Goal: Transaction & Acquisition: Purchase product/service

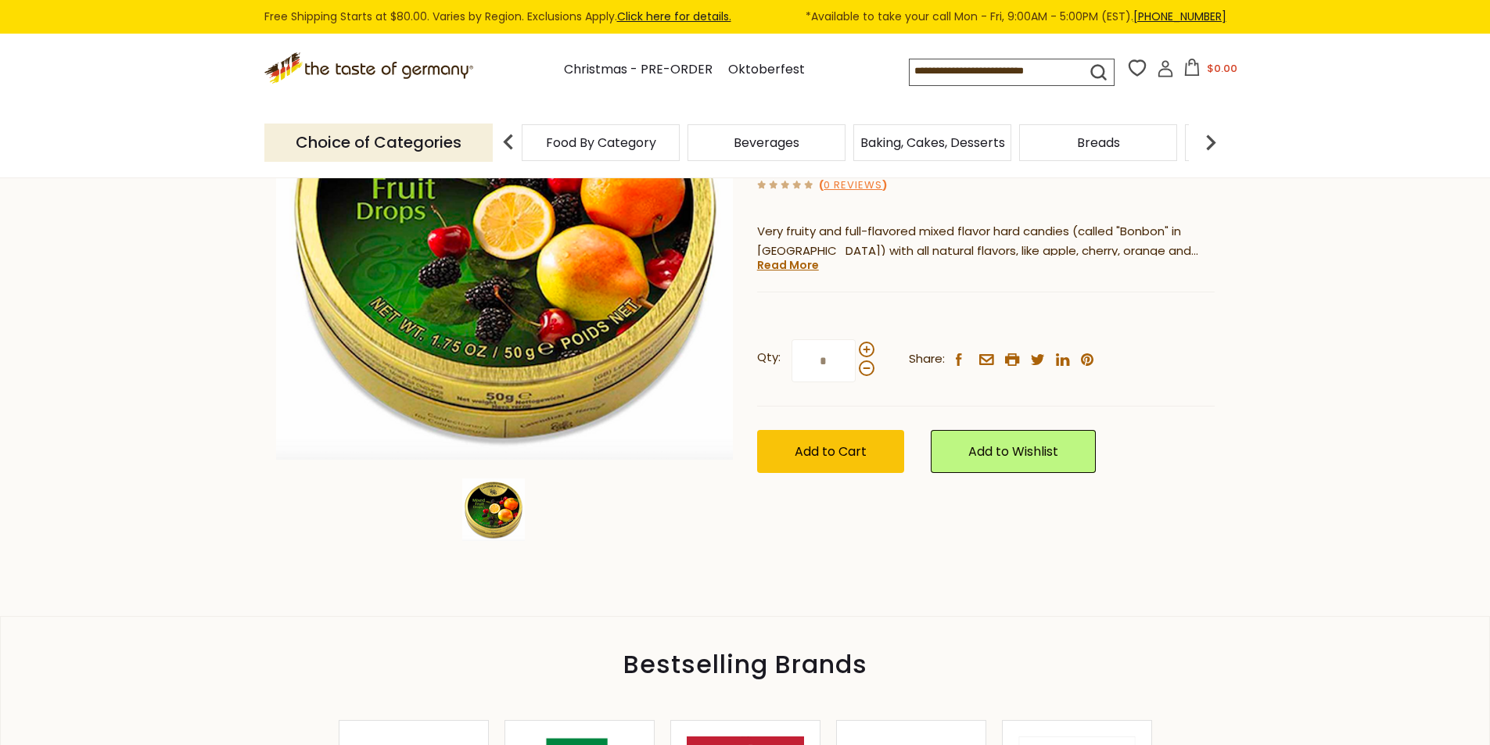
scroll to position [313, 0]
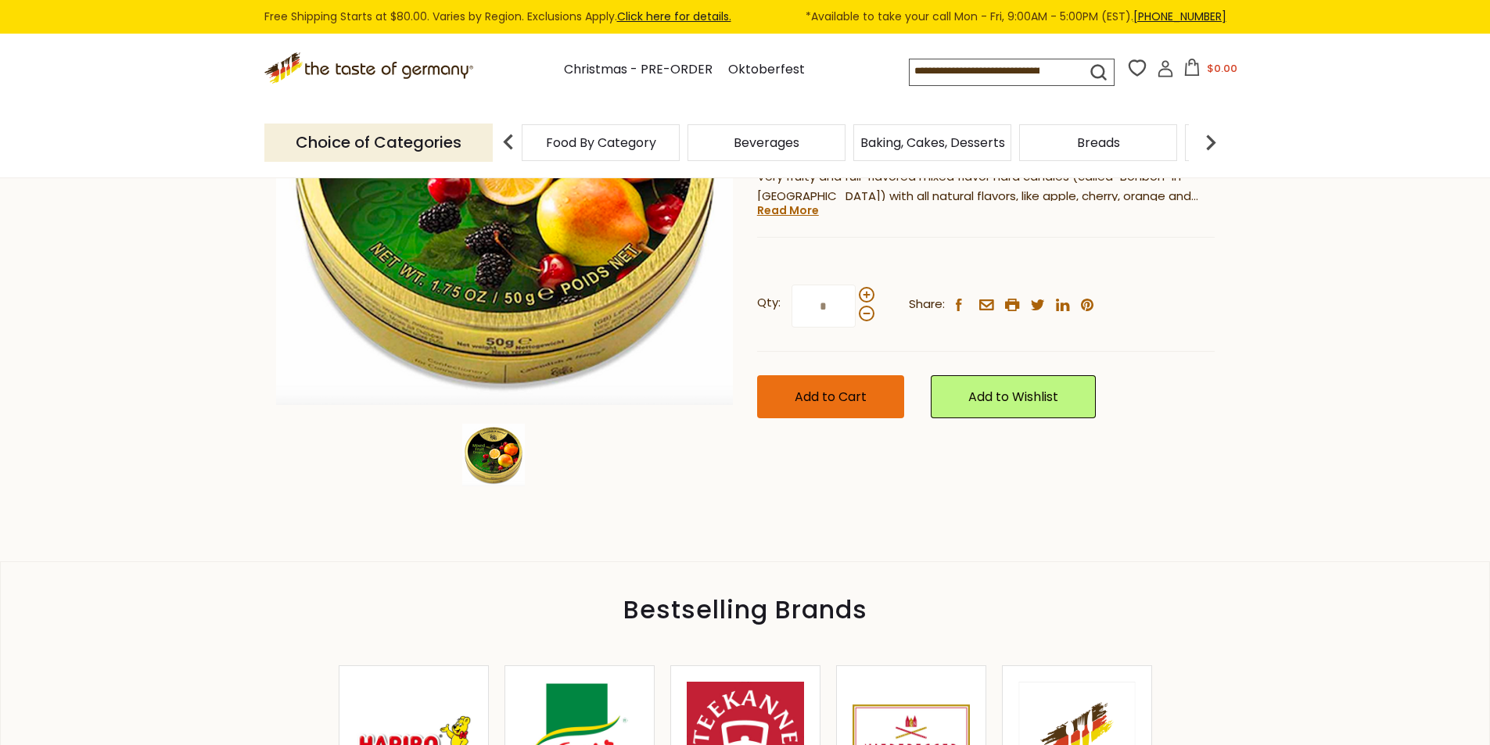
click at [835, 388] on span "Add to Cart" at bounding box center [831, 397] width 72 height 18
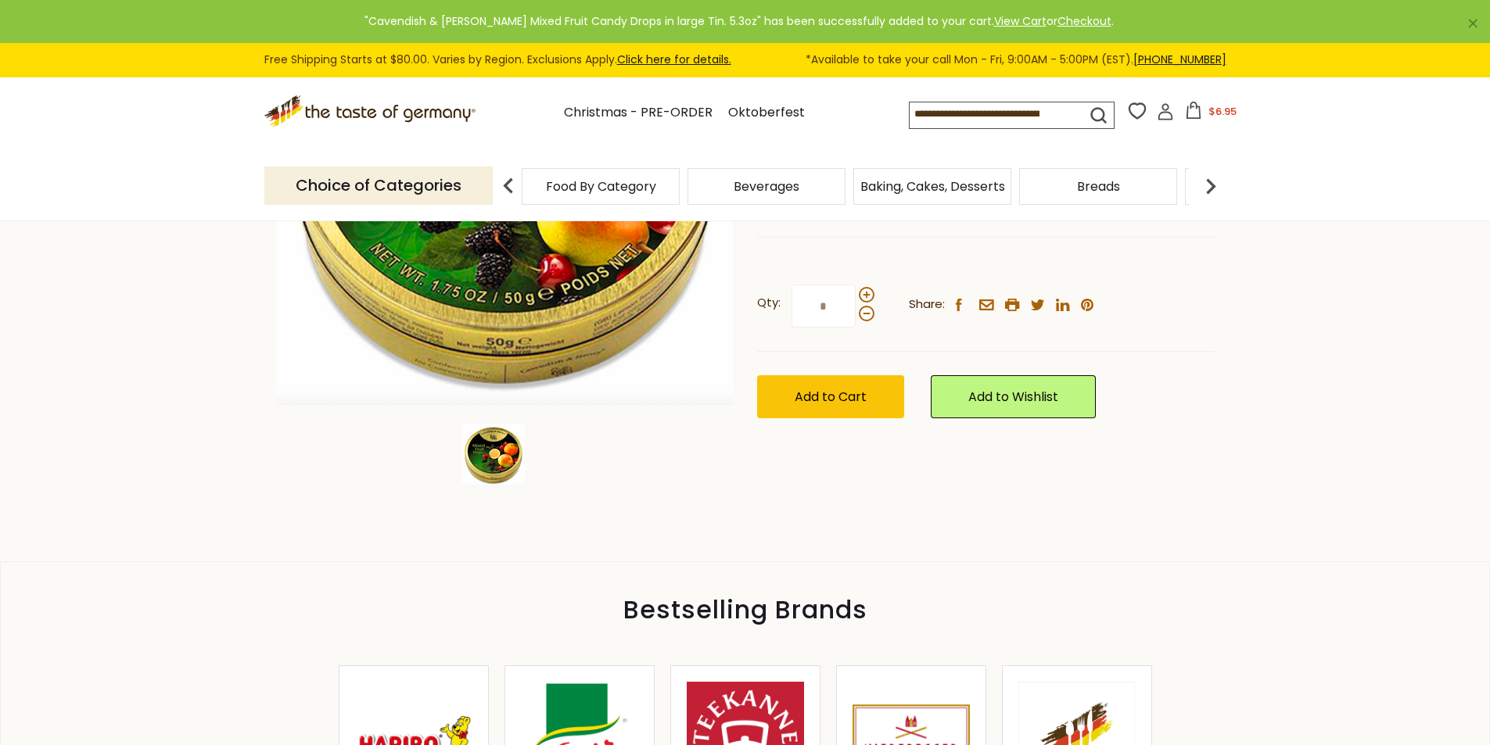
click at [1473, 23] on link "×" at bounding box center [1472, 23] width 9 height 9
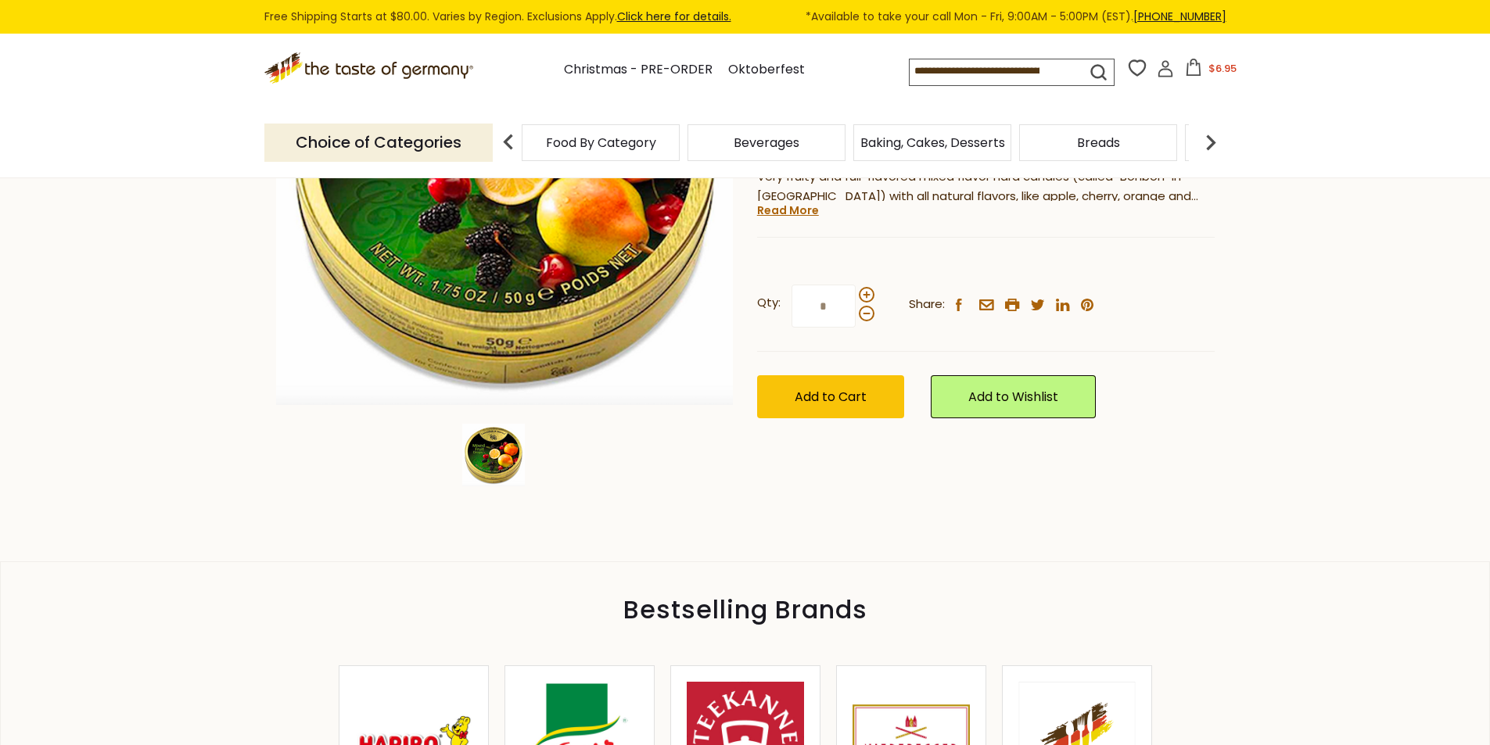
click at [1191, 73] on icon at bounding box center [1193, 67] width 17 height 17
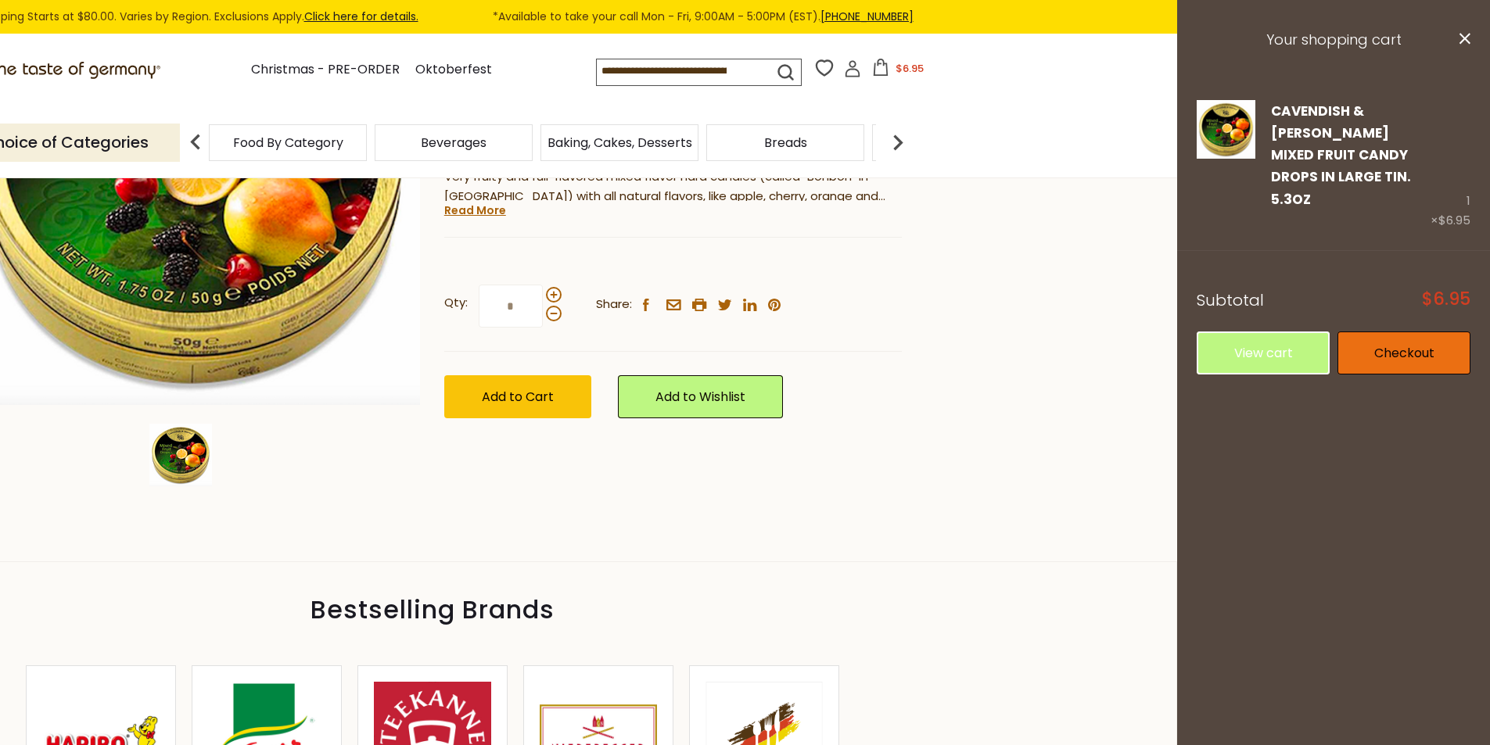
click at [1397, 337] on link "Checkout" at bounding box center [1404, 353] width 133 height 43
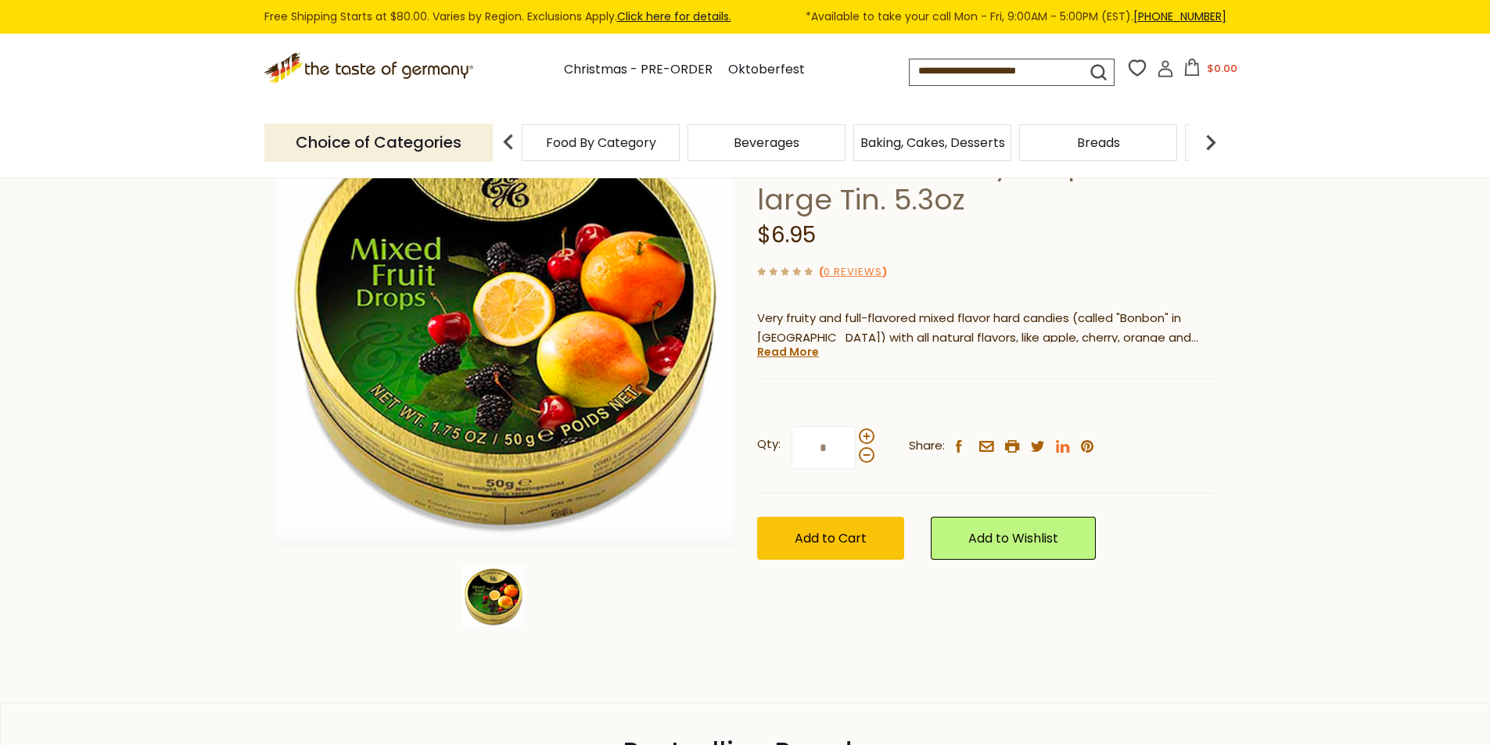
scroll to position [157, 0]
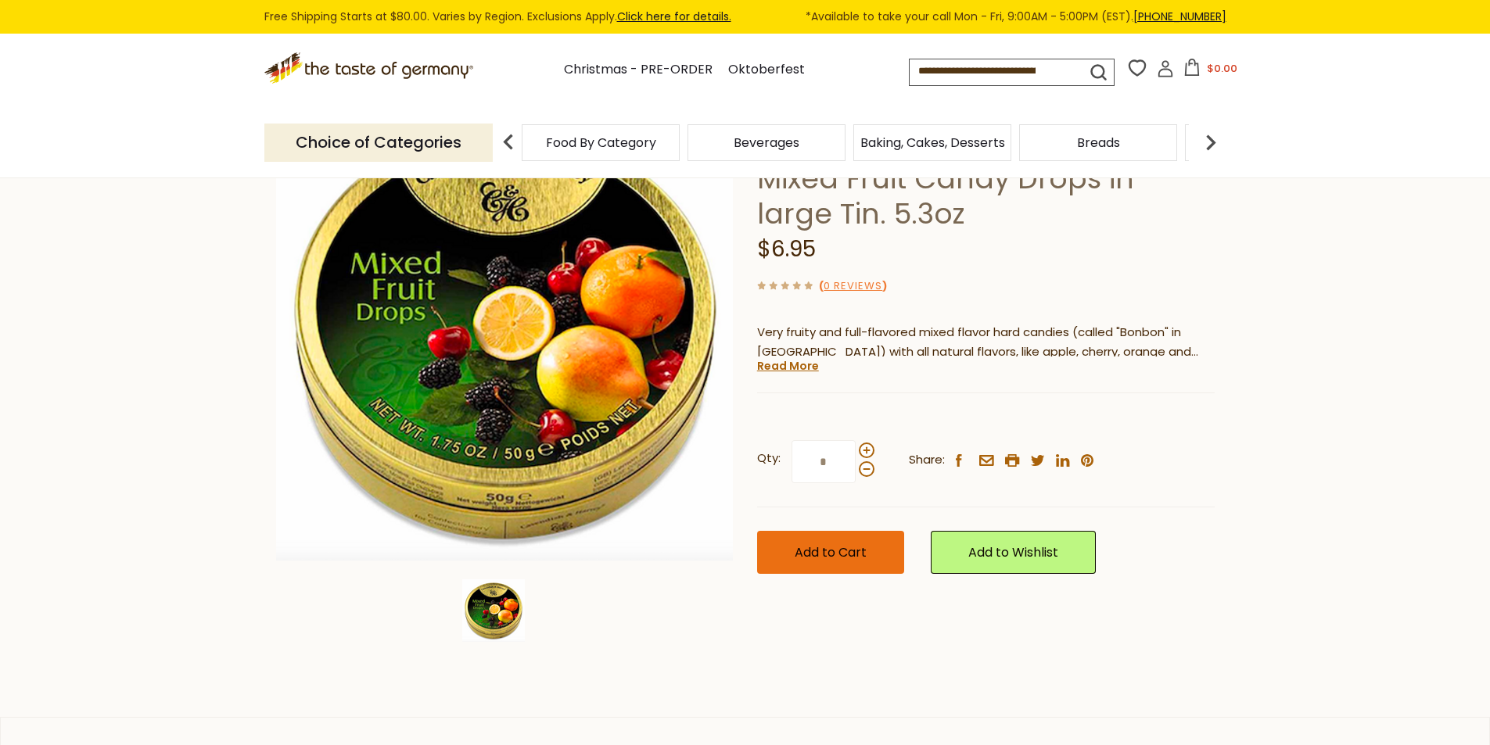
click at [805, 544] on span "Add to Cart" at bounding box center [831, 553] width 72 height 18
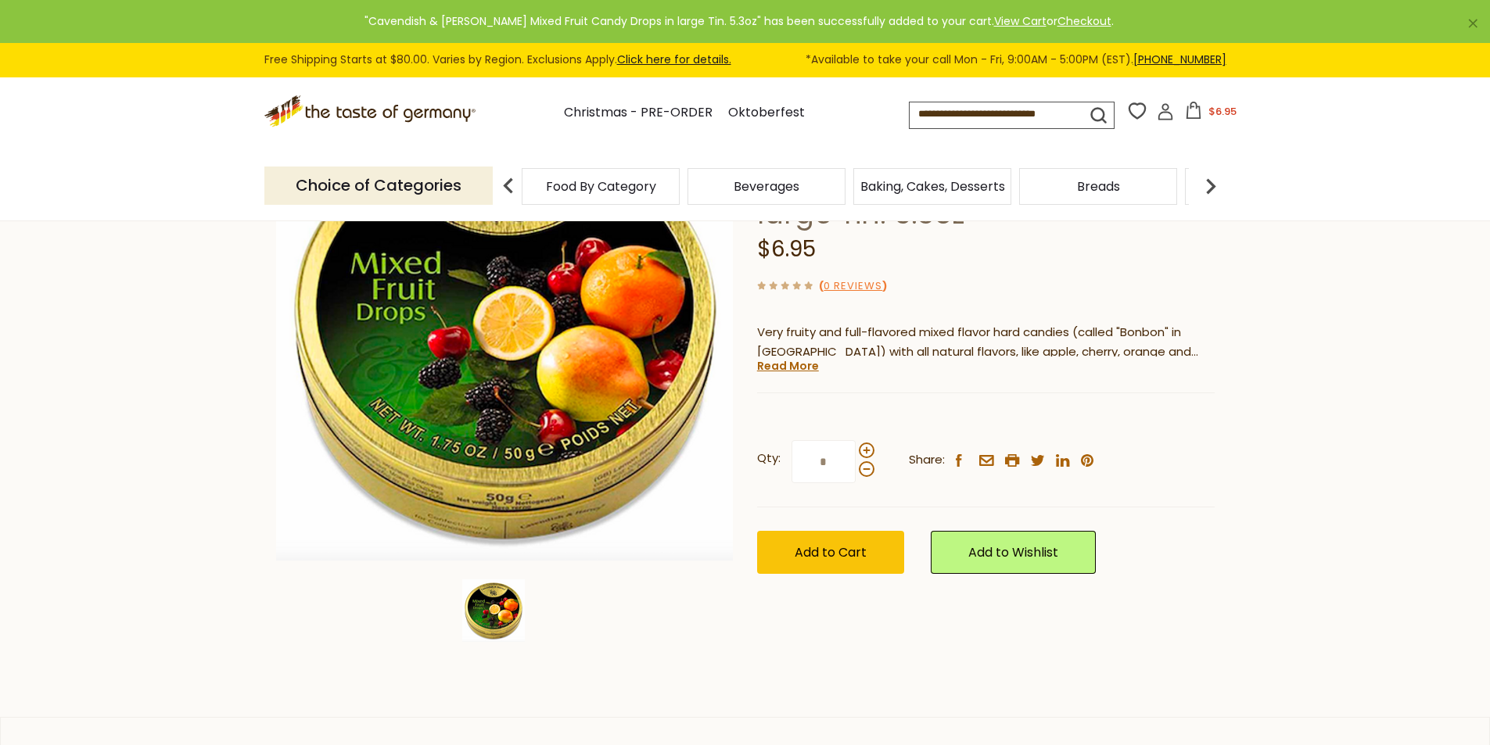
click at [1192, 113] on icon at bounding box center [1193, 110] width 17 height 17
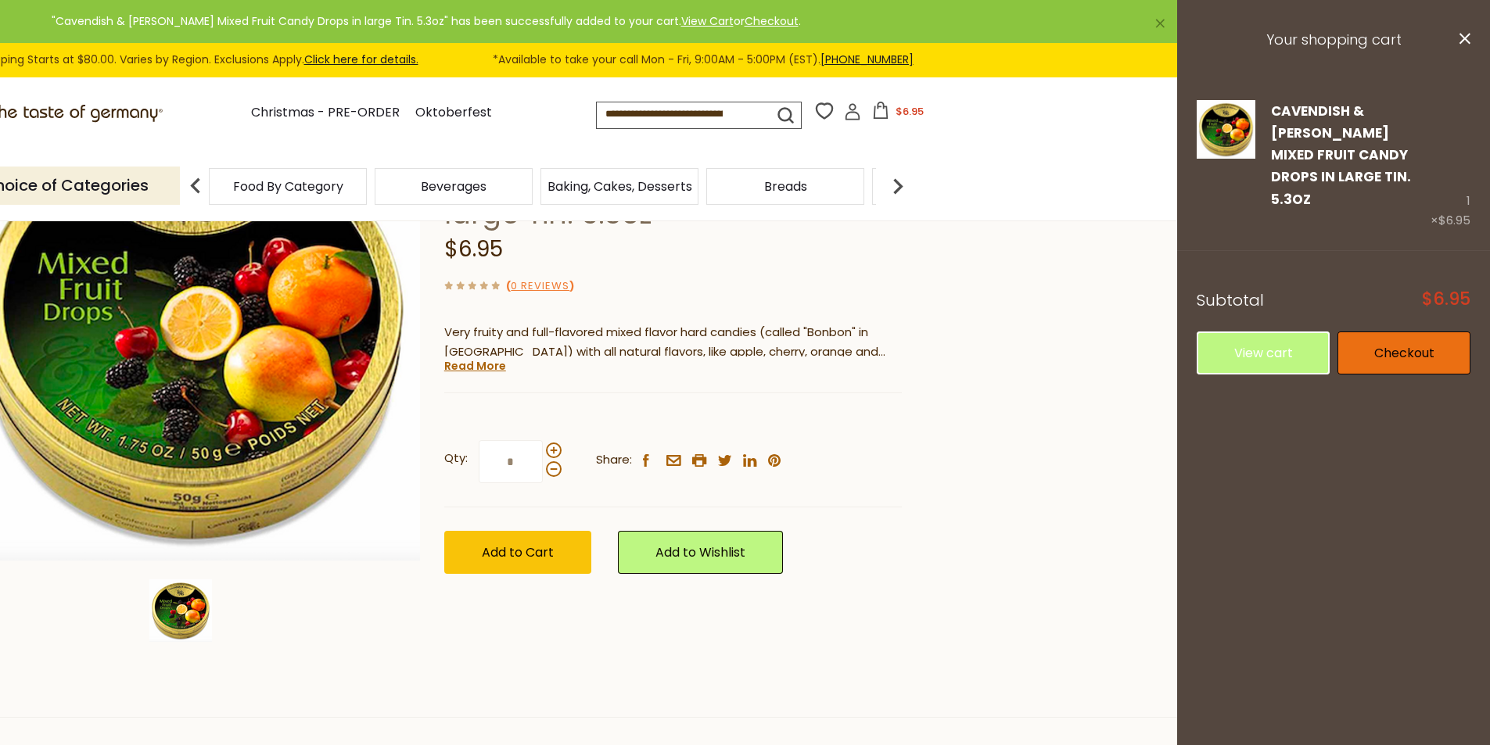
click at [1349, 332] on link "Checkout" at bounding box center [1404, 353] width 133 height 43
